Goal: Transaction & Acquisition: Obtain resource

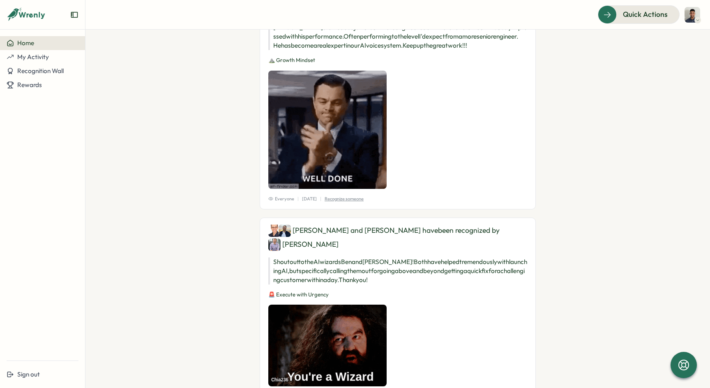
scroll to position [249, 0]
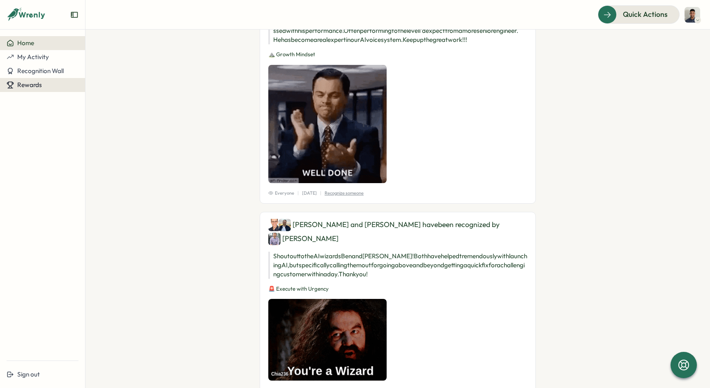
click at [34, 84] on span "Rewards" at bounding box center [29, 85] width 25 height 8
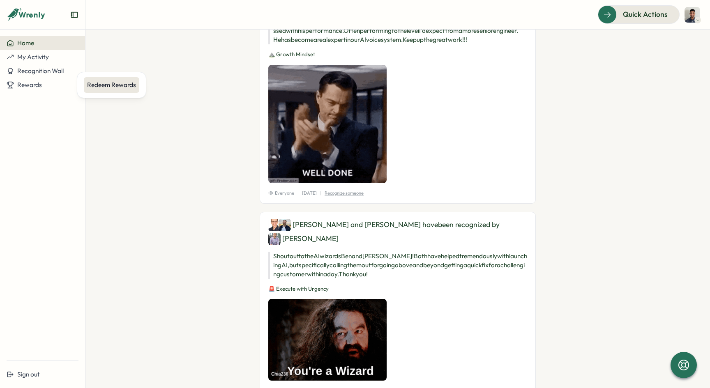
click at [100, 83] on div "Redeem Rewards" at bounding box center [111, 84] width 49 height 9
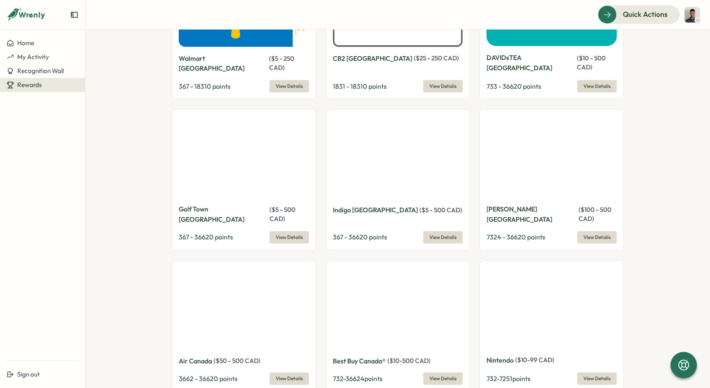
scroll to position [1308, 0]
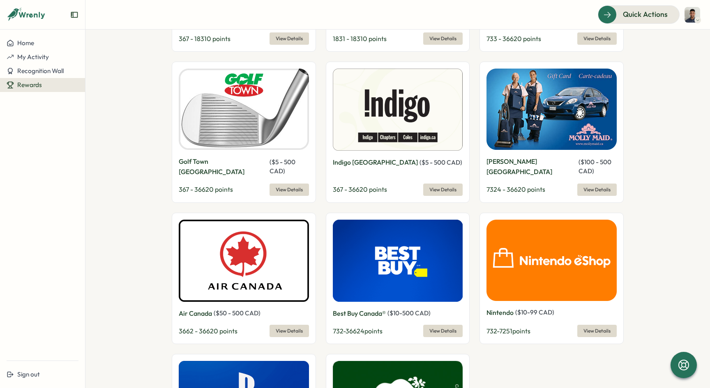
click at [442, 325] on span "View Details" at bounding box center [442, 330] width 27 height 11
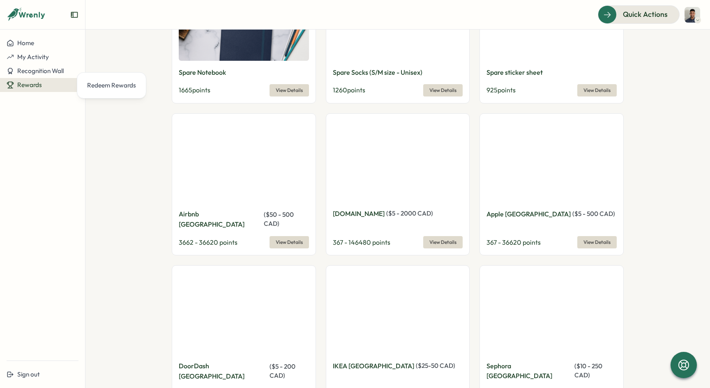
scroll to position [659, 0]
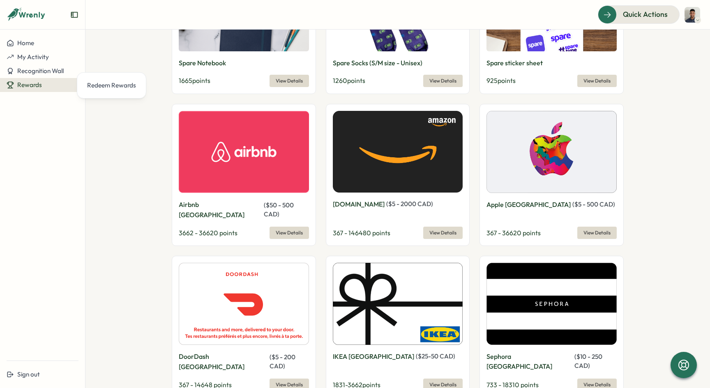
click at [430, 227] on span "View Details" at bounding box center [442, 232] width 27 height 11
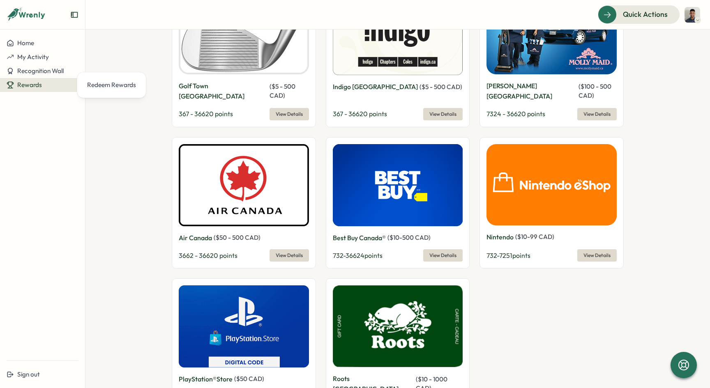
scroll to position [1369, 0]
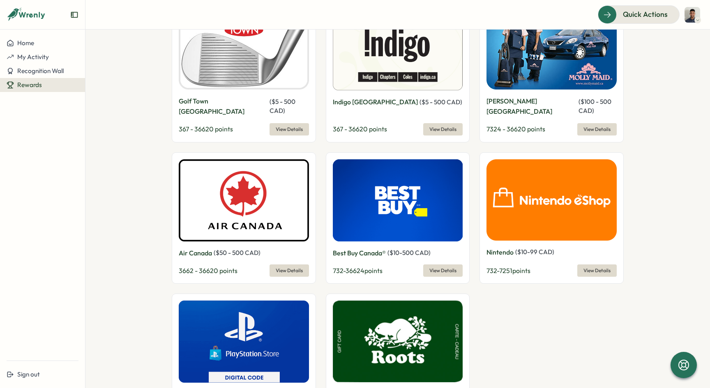
click at [440, 265] on span "View Details" at bounding box center [442, 270] width 27 height 11
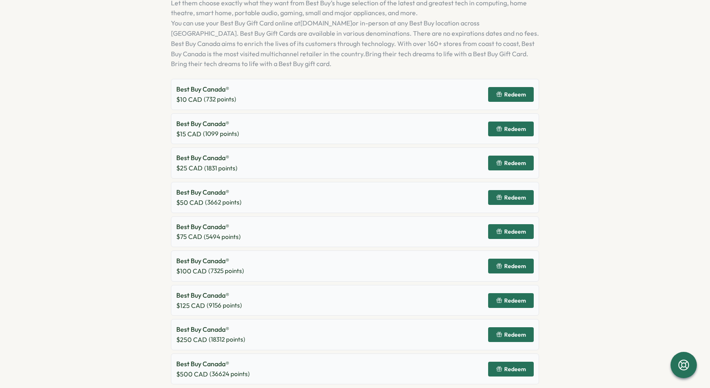
scroll to position [302, 0]
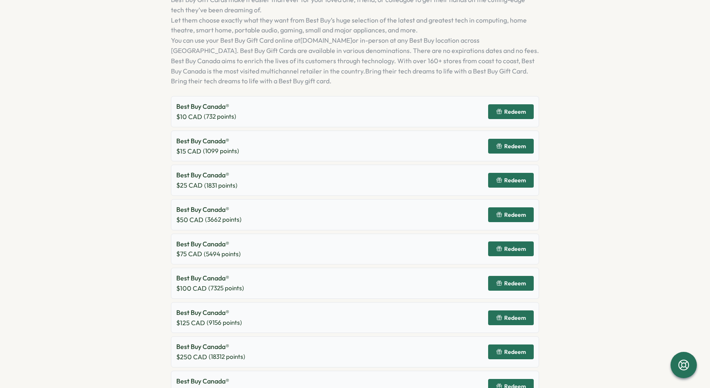
click at [521, 281] on span "Redeem" at bounding box center [515, 284] width 22 height 6
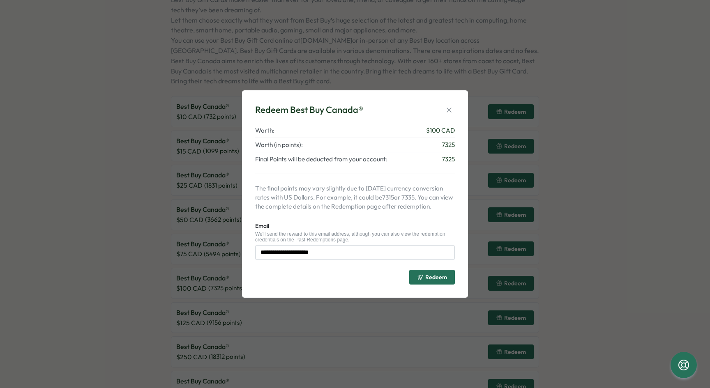
click at [423, 273] on span "Redeem" at bounding box center [432, 277] width 30 height 14
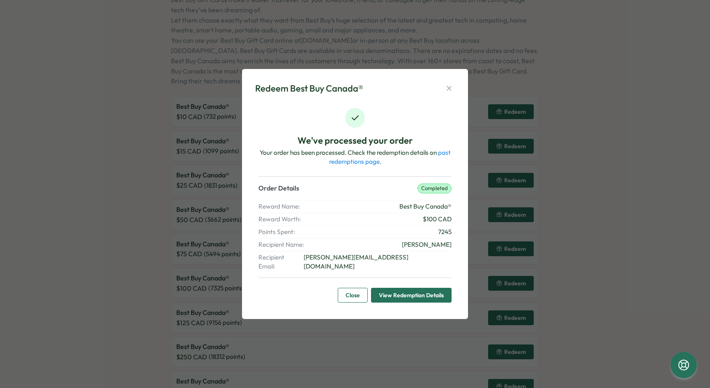
click at [383, 289] on span "View Redemption Details" at bounding box center [411, 295] width 65 height 14
